Goal: Information Seeking & Learning: Learn about a topic

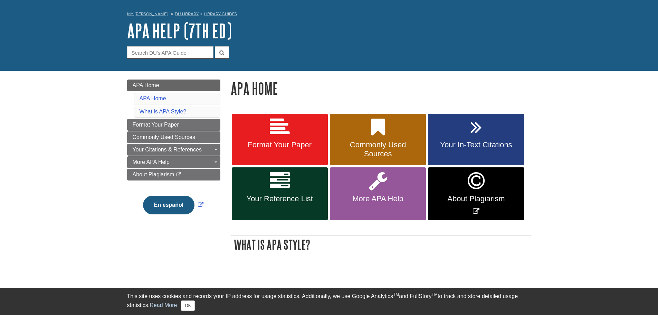
scroll to position [35, 0]
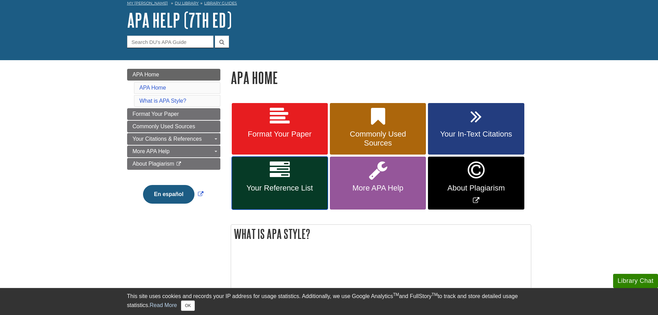
click at [288, 182] on link "Your Reference List" at bounding box center [280, 183] width 96 height 53
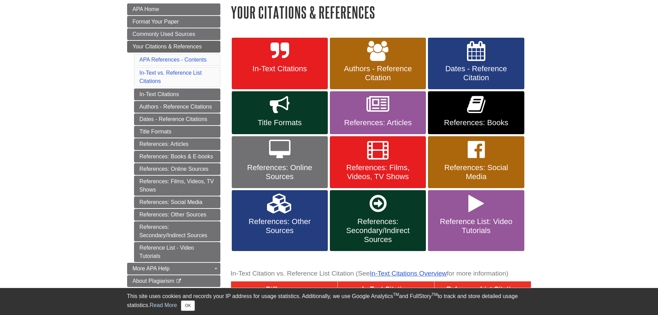
scroll to position [104, 0]
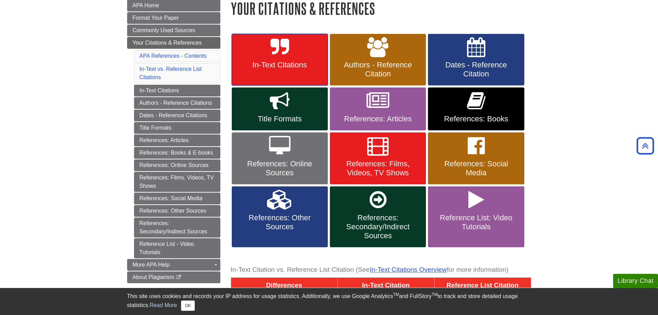
click at [282, 54] on icon at bounding box center [280, 47] width 18 height 20
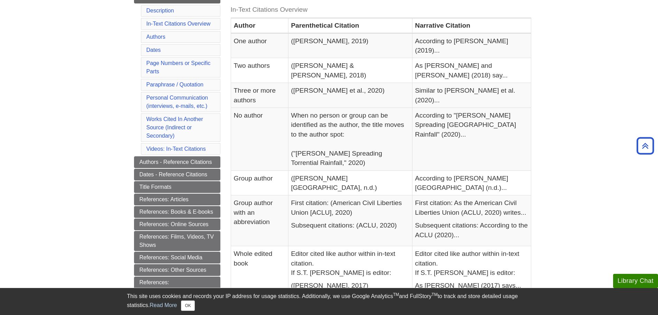
scroll to position [118, 0]
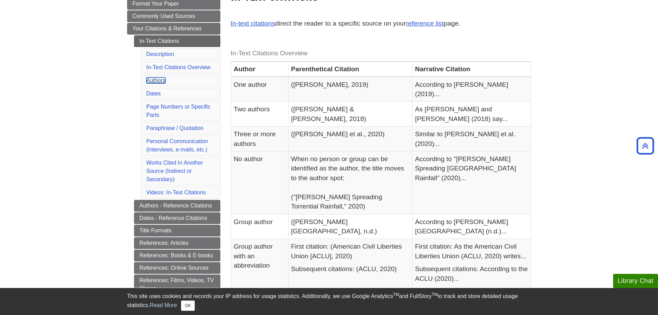
click at [148, 79] on link "Authors" at bounding box center [156, 80] width 19 height 6
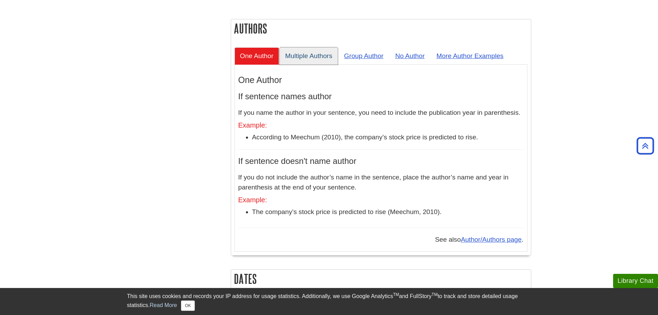
click at [314, 47] on link "Multiple Authors" at bounding box center [309, 55] width 58 height 17
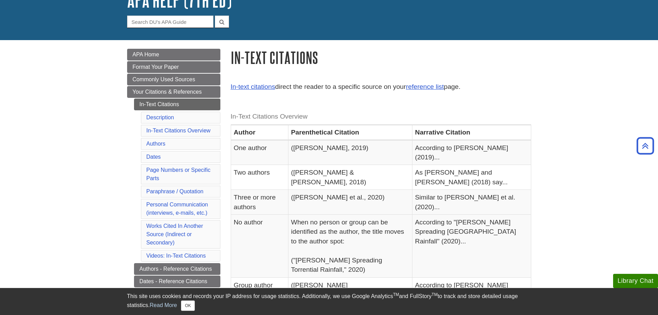
scroll to position [48, 0]
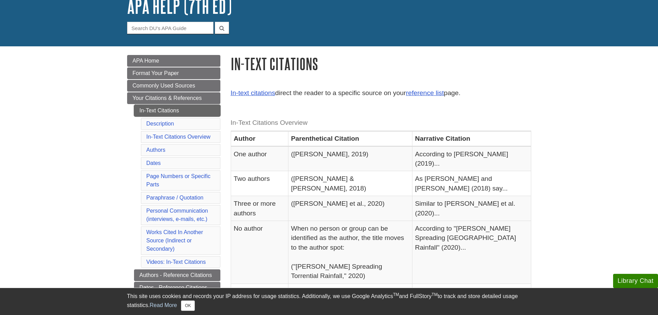
click at [157, 108] on link "In-Text Citations" at bounding box center [177, 111] width 86 height 12
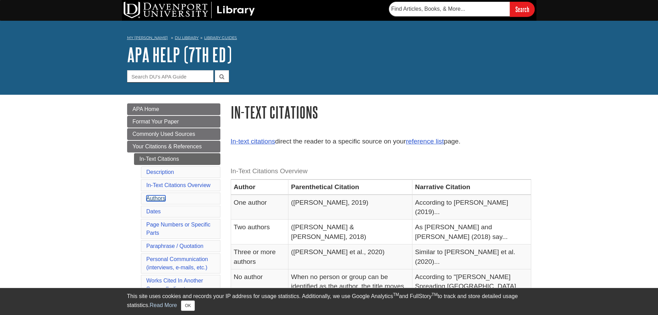
click at [154, 197] on link "Authors" at bounding box center [156, 198] width 19 height 6
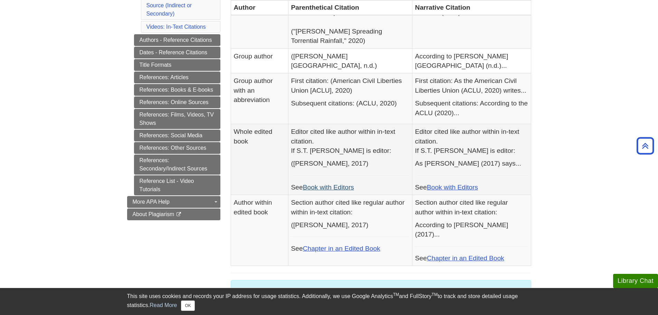
scroll to position [154, 0]
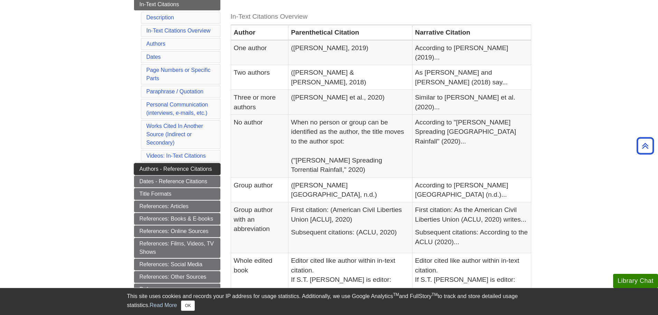
click at [170, 168] on link "Authors - Reference Citations" at bounding box center [177, 169] width 86 height 12
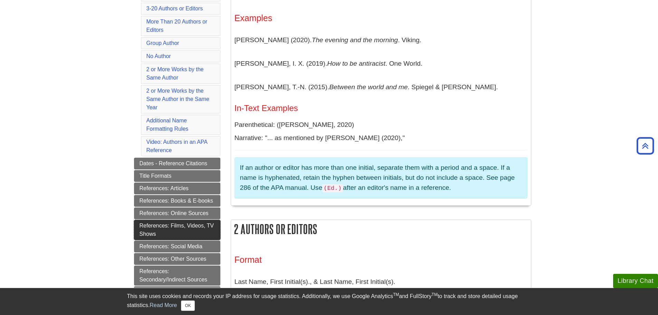
scroll to position [207, 0]
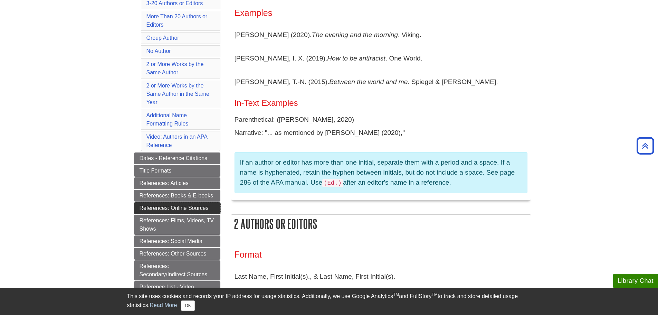
click at [159, 206] on link "References: Online Sources" at bounding box center [177, 208] width 86 height 12
